Goal: Task Accomplishment & Management: Manage account settings

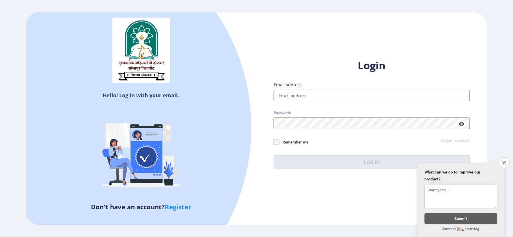
click at [337, 97] on input "Email address:" at bounding box center [372, 96] width 196 height 12
type input "ajinkyadivekar91@gmail.com"
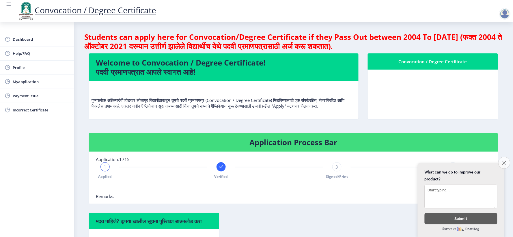
click at [507, 159] on button "Close survey" at bounding box center [504, 163] width 12 height 12
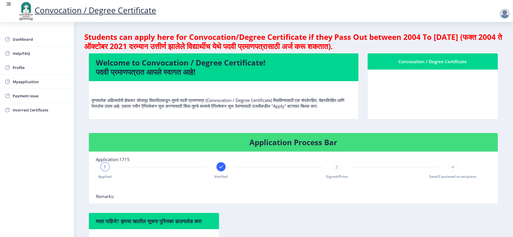
scroll to position [32, 0]
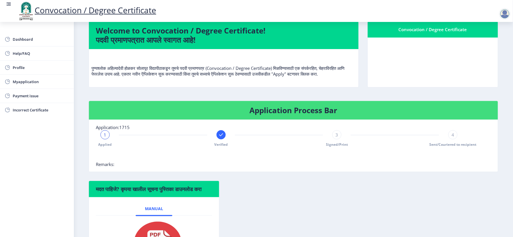
click at [504, 12] on div at bounding box center [505, 14] width 12 height 12
click at [475, 26] on span "Log out" at bounding box center [472, 29] width 37 height 7
